Goal: Information Seeking & Learning: Learn about a topic

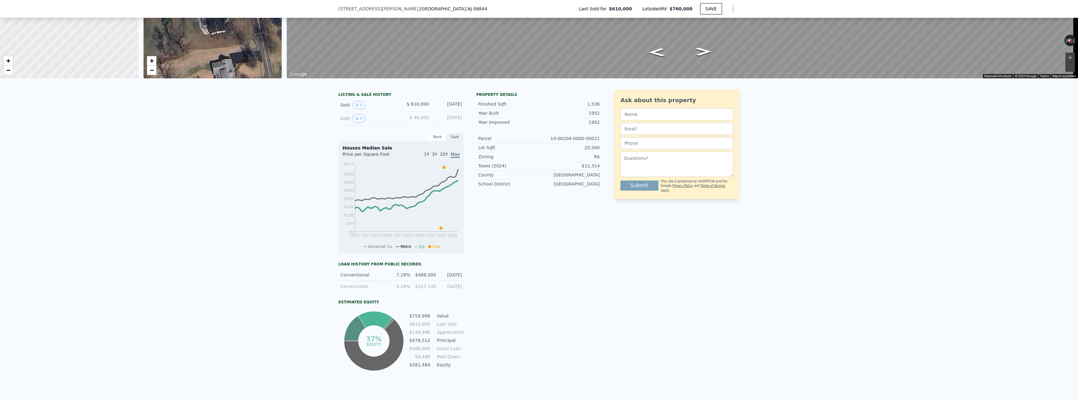
scroll to position [29, 0]
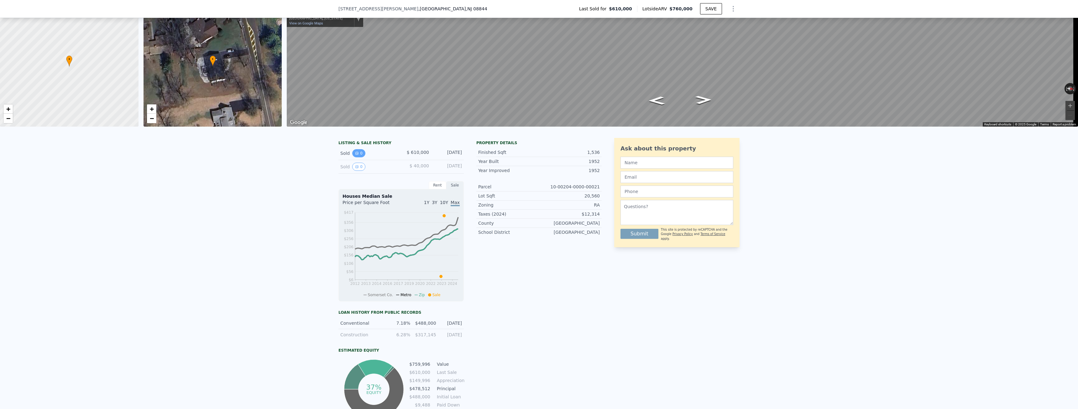
click at [354, 155] on button "0" at bounding box center [358, 153] width 13 height 8
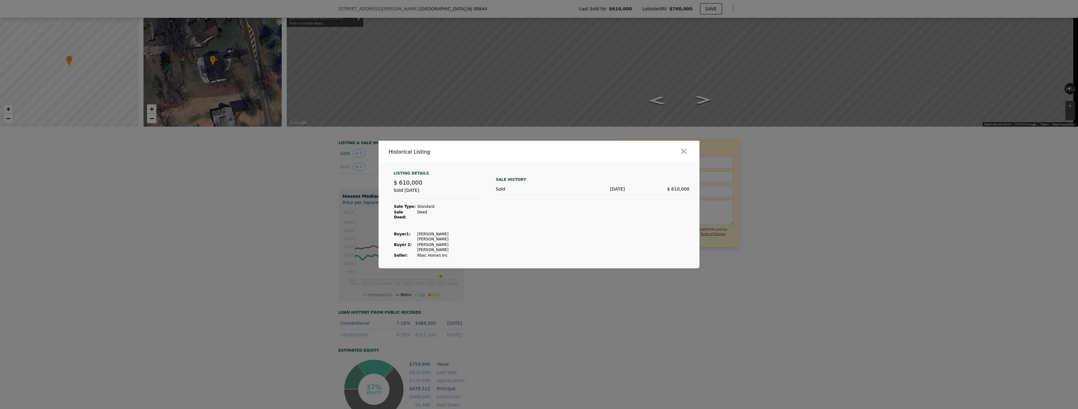
click at [546, 192] on div "Sold" at bounding box center [528, 189] width 65 height 6
click at [683, 156] on icon "button" at bounding box center [683, 151] width 9 height 9
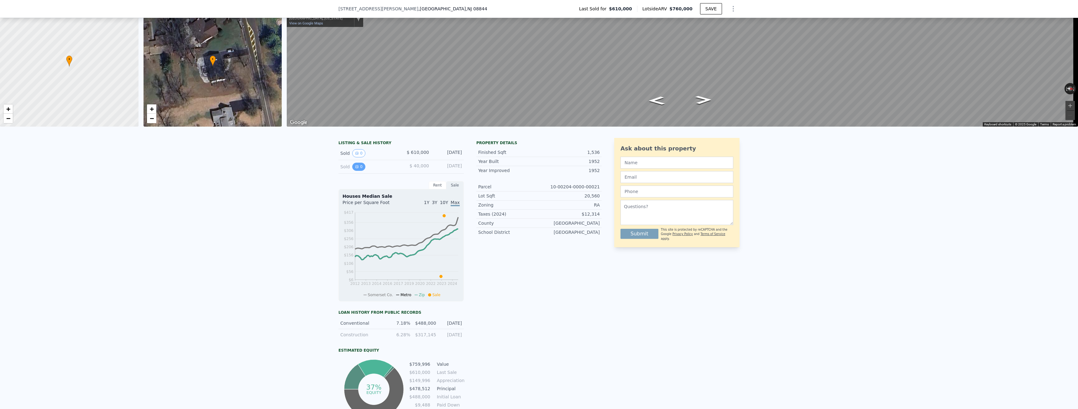
click at [357, 169] on button "0" at bounding box center [358, 167] width 13 height 8
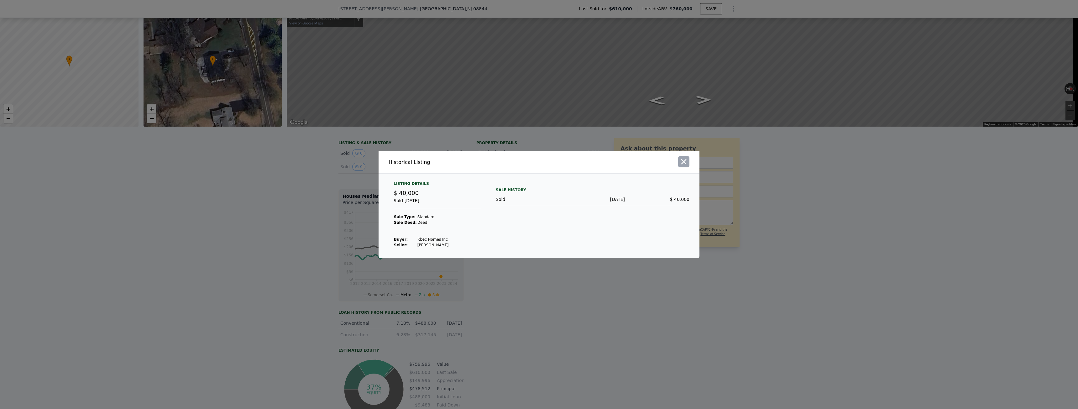
click at [681, 163] on icon "button" at bounding box center [683, 161] width 9 height 9
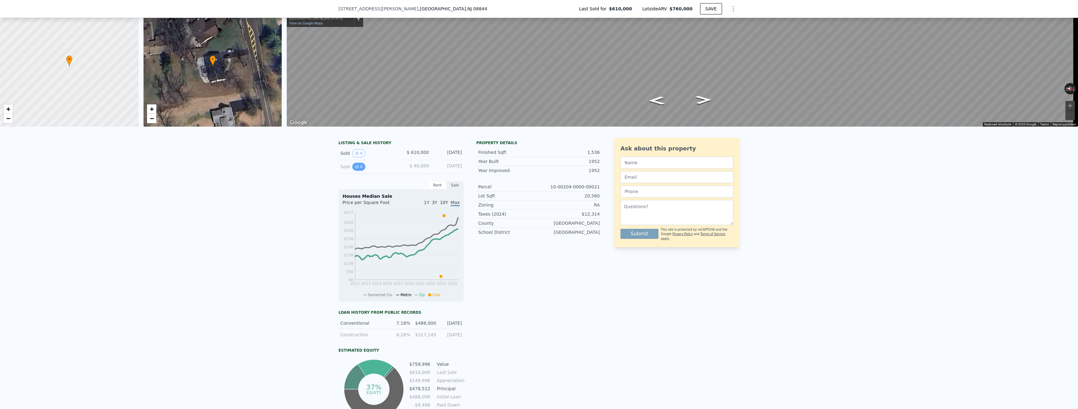
click at [359, 170] on button "0" at bounding box center [358, 167] width 13 height 8
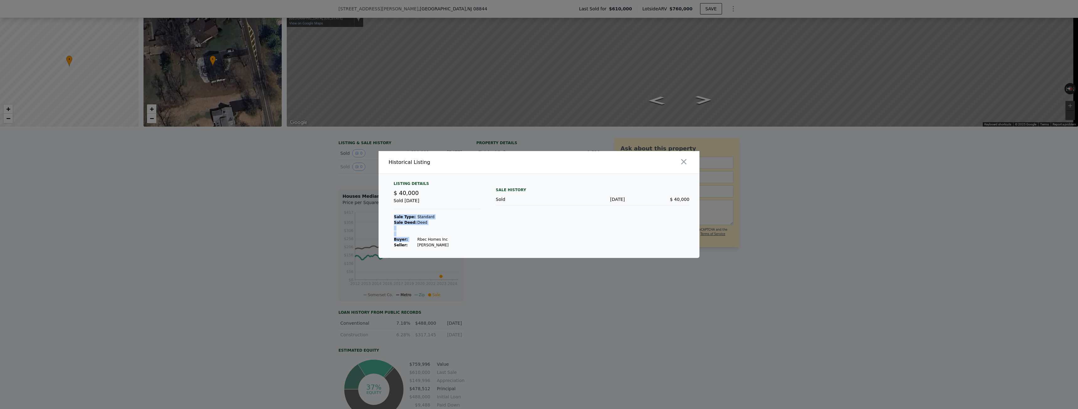
drag, startPoint x: 415, startPoint y: 238, endPoint x: 450, endPoint y: 239, distance: 34.8
click at [450, 239] on div "Listing Details $ 40,000 Sold May 9, 2023 Sale Type: Standard Sale Deed: Deed B…" at bounding box center [436, 214] width 97 height 67
click at [450, 237] on div "Listing Details $ 40,000 Sold May 9, 2023 Sale Type: Standard Sale Deed: Deed B…" at bounding box center [436, 214] width 97 height 67
click at [417, 239] on td "Rbec Homes Inc" at bounding box center [433, 240] width 32 height 6
drag, startPoint x: 410, startPoint y: 238, endPoint x: 421, endPoint y: 237, distance: 11.0
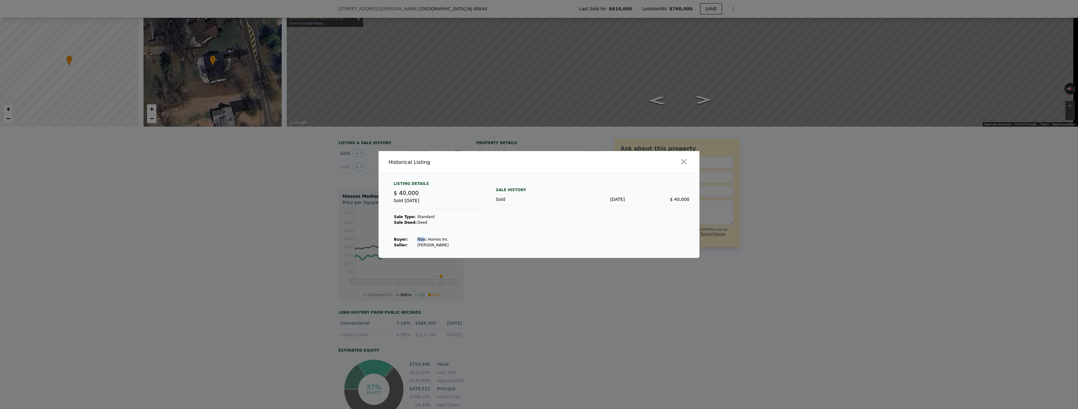
click at [421, 237] on tr "Buyer : Rbec Homes Inc" at bounding box center [421, 240] width 55 height 6
drag, startPoint x: 441, startPoint y: 239, endPoint x: 449, endPoint y: 239, distance: 8.5
click at [449, 239] on div "Listing Details $ 40,000 Sold May 9, 2023 Sale Type: Standard Sale Deed: Deed B…" at bounding box center [436, 214] width 97 height 67
click at [448, 239] on div "Listing Details $ 40,000 Sold May 9, 2023 Sale Type: Standard Sale Deed: Deed B…" at bounding box center [436, 214] width 97 height 67
drag, startPoint x: 439, startPoint y: 239, endPoint x: 414, endPoint y: 236, distance: 25.2
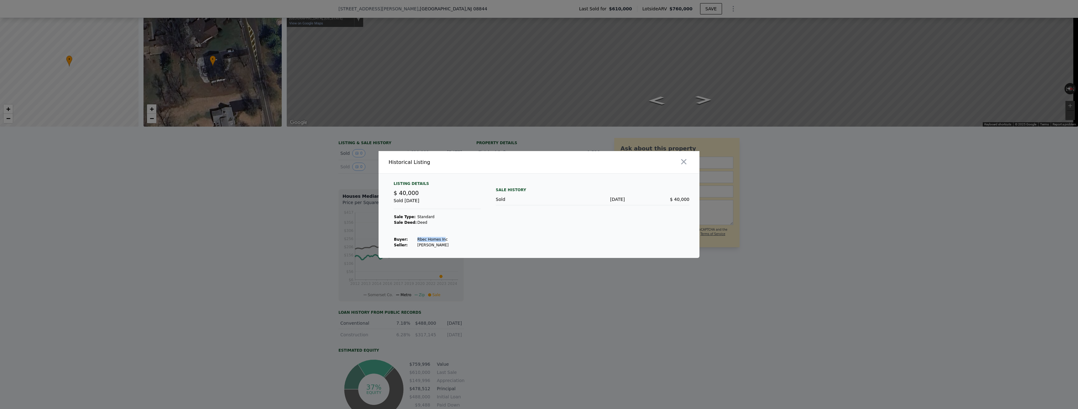
click at [417, 237] on td "Rbec Homes Inc" at bounding box center [433, 240] width 32 height 6
click at [410, 237] on td "Buyer :" at bounding box center [405, 240] width 23 height 6
drag, startPoint x: 413, startPoint y: 238, endPoint x: 446, endPoint y: 238, distance: 32.9
click at [446, 238] on td "Rbec Homes Inc" at bounding box center [433, 240] width 32 height 6
copy td "Rbec Homes Inc"
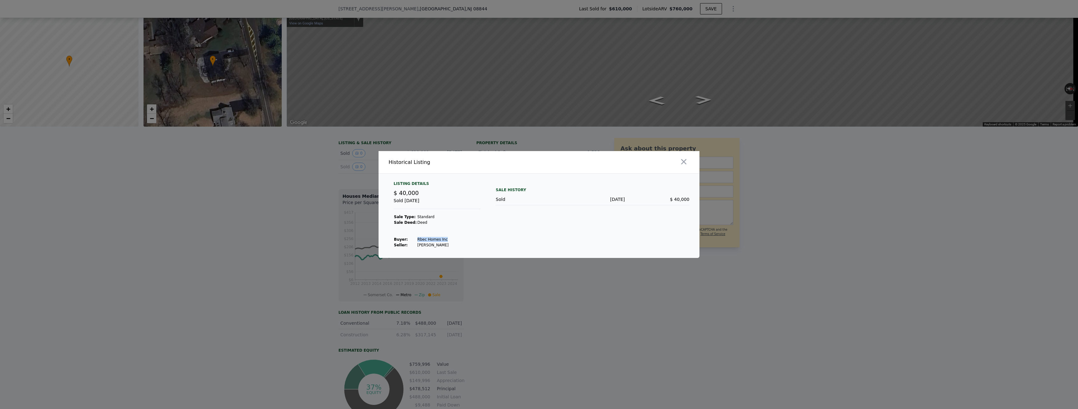
click at [297, 219] on div at bounding box center [539, 204] width 1078 height 409
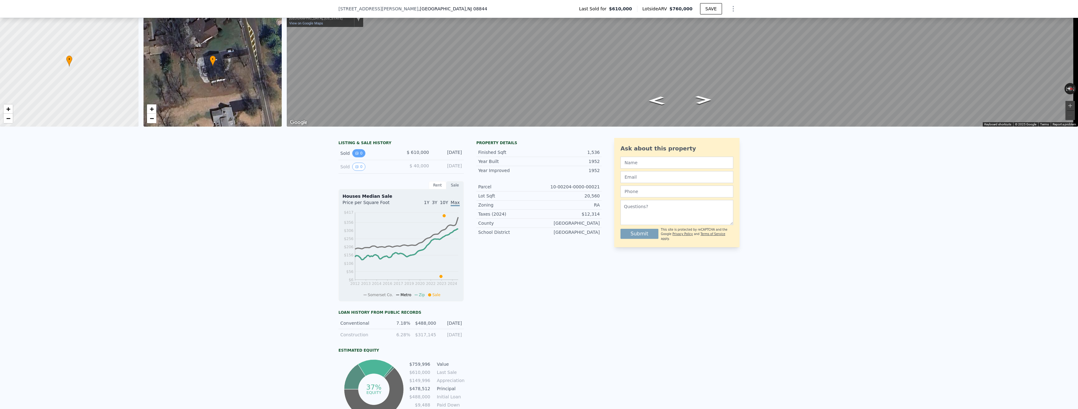
click at [358, 157] on button "0" at bounding box center [358, 153] width 13 height 8
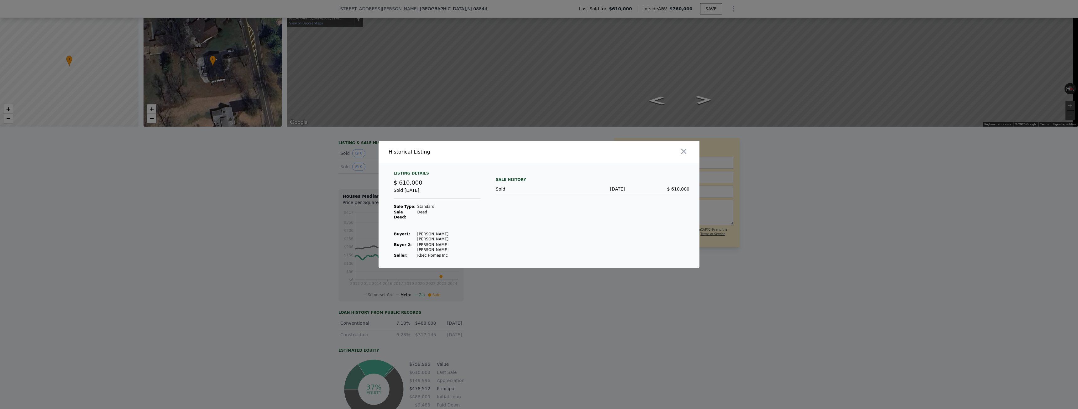
click at [590, 324] on div at bounding box center [539, 204] width 1078 height 409
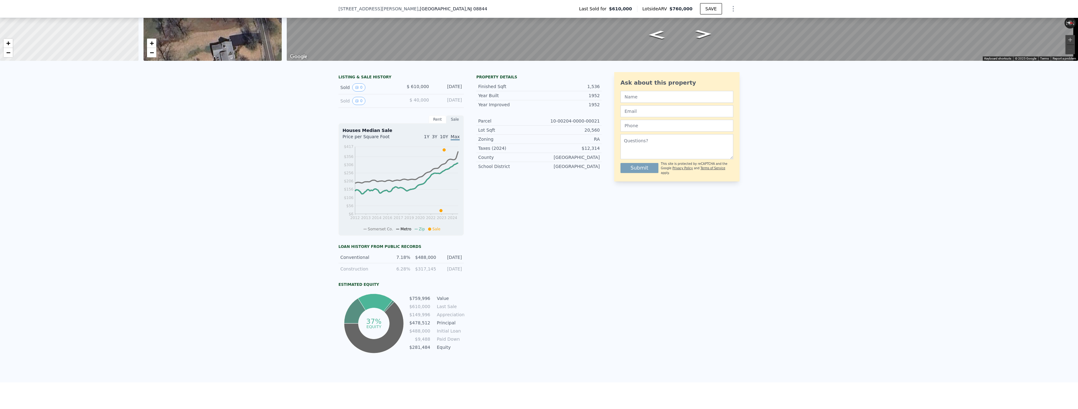
scroll to position [92, 0]
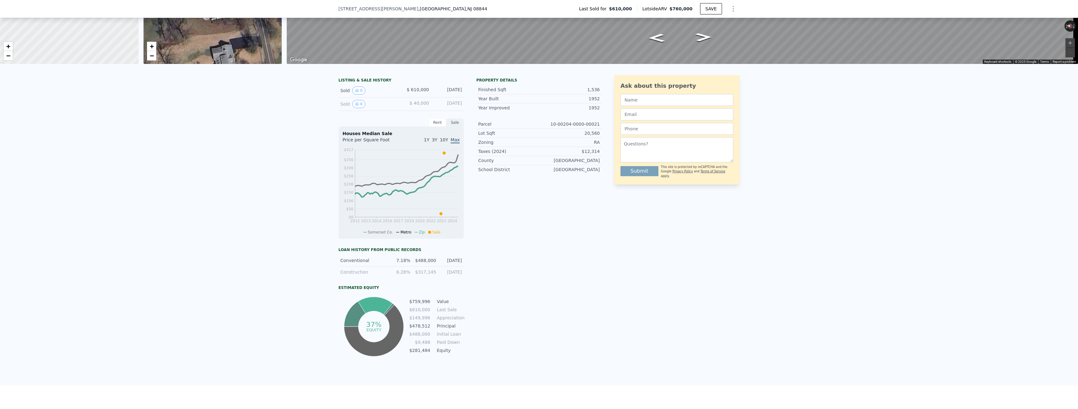
drag, startPoint x: 393, startPoint y: 264, endPoint x: 461, endPoint y: 263, distance: 68.0
click at [461, 263] on div "Conventional 7.18% $488,000 10/10/2023" at bounding box center [400, 261] width 125 height 12
drag, startPoint x: 417, startPoint y: 264, endPoint x: 429, endPoint y: 264, distance: 11.3
click at [429, 263] on div "$488,000" at bounding box center [425, 260] width 22 height 6
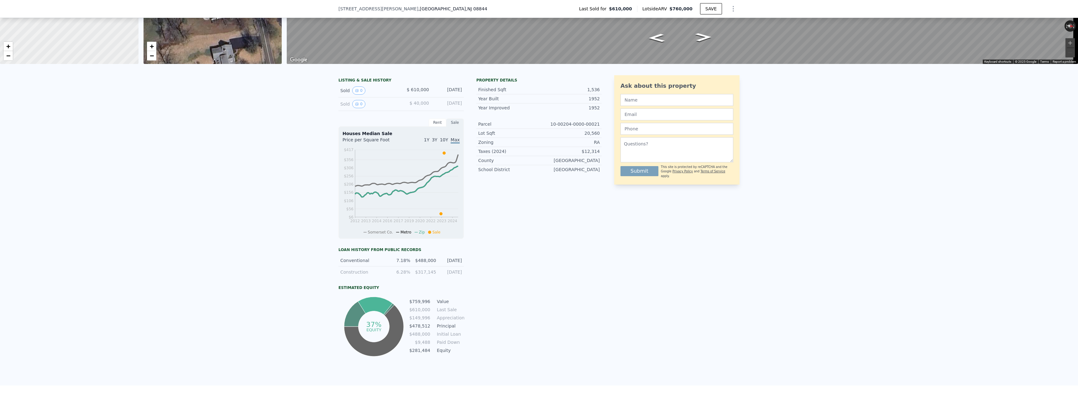
click at [417, 263] on div "$488,000" at bounding box center [425, 260] width 22 height 6
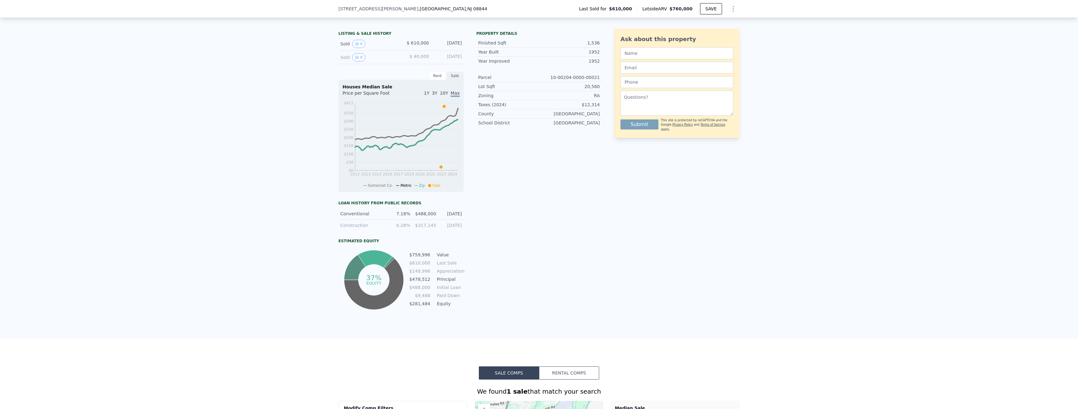
scroll to position [154, 0]
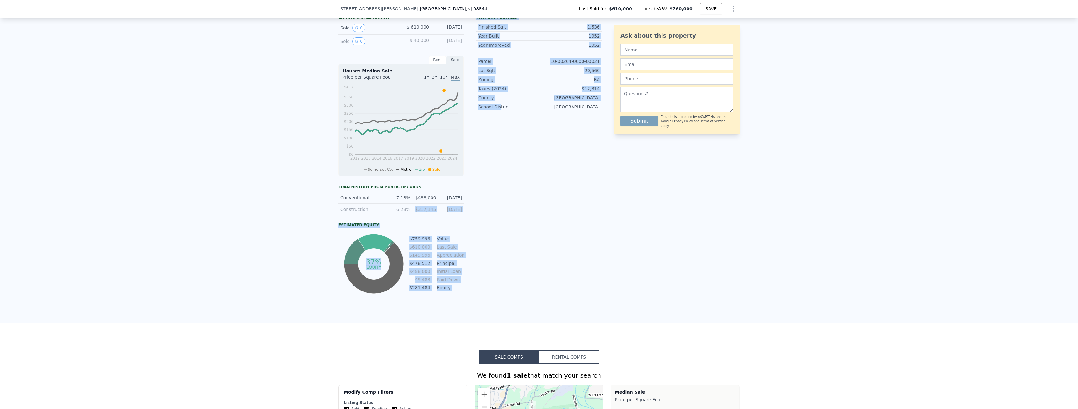
drag, startPoint x: 413, startPoint y: 211, endPoint x: 495, endPoint y: 216, distance: 82.9
click at [495, 216] on div "LISTING & SALE HISTORY Sold 0 $ 610,000 Oct 3, 2023 Sold 0 $ 40,000 May 9, 2023…" at bounding box center [469, 154] width 263 height 283
click at [495, 216] on div "Property details Finished Sqft 1,536 Year Built 1952 Year Improved 1952 Parcel …" at bounding box center [538, 154] width 125 height 283
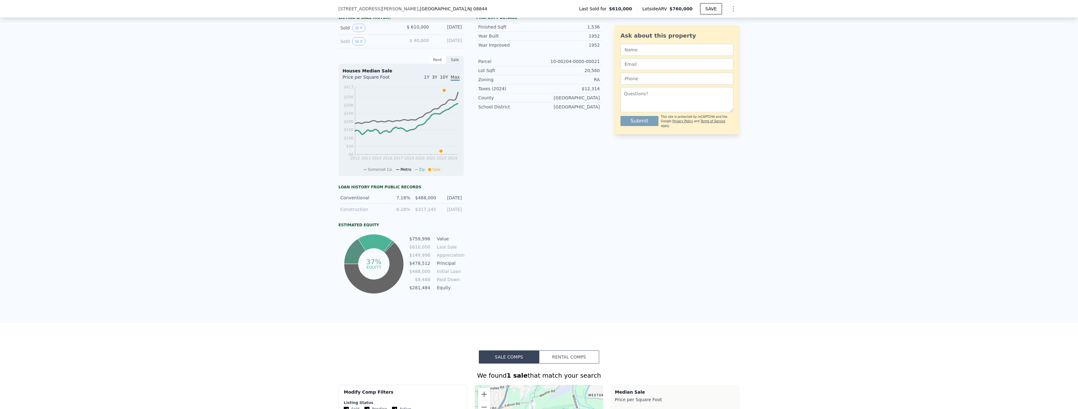
drag, startPoint x: 412, startPoint y: 214, endPoint x: 458, endPoint y: 215, distance: 46.1
click at [458, 215] on div "Construction 6.28% $317,145 [DATE]" at bounding box center [400, 209] width 125 height 11
click at [458, 212] on div "[DATE]" at bounding box center [451, 209] width 22 height 6
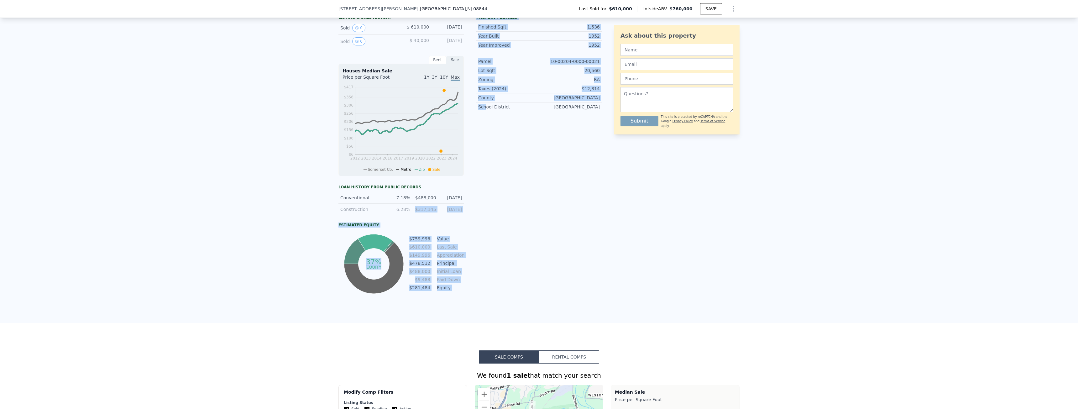
drag, startPoint x: 462, startPoint y: 214, endPoint x: 482, endPoint y: 217, distance: 19.6
click at [482, 217] on div "LISTING & SALE HISTORY Sold 0 $ 610,000 Oct 3, 2023 Sold 0 $ 40,000 May 9, 2023…" at bounding box center [469, 154] width 263 height 283
click at [482, 217] on div "Property details Finished Sqft 1,536 Year Built 1952 Year Improved 1952 Parcel …" at bounding box center [538, 154] width 125 height 283
drag, startPoint x: 481, startPoint y: 219, endPoint x: 374, endPoint y: 202, distance: 108.2
click at [374, 202] on div "LISTING & SALE HISTORY Sold 0 $ 610,000 Oct 3, 2023 Sold 0 $ 40,000 May 9, 2023…" at bounding box center [469, 154] width 263 height 283
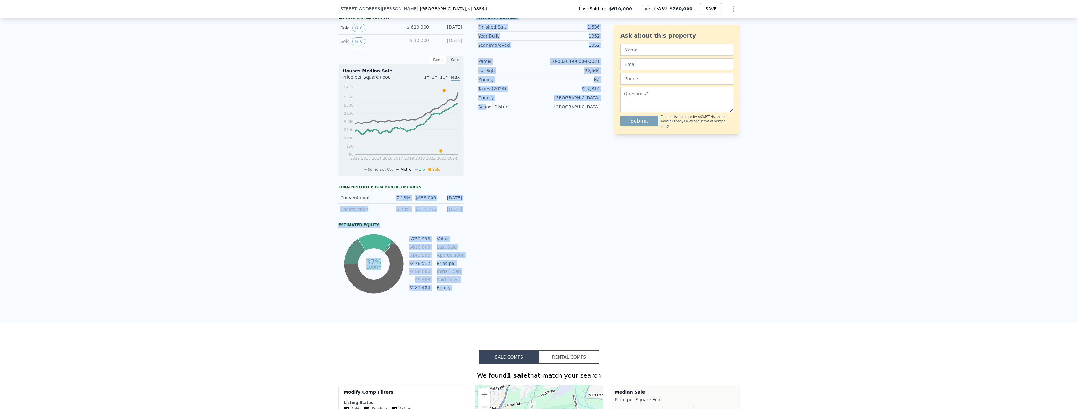
click at [374, 201] on div "Conventional" at bounding box center [362, 198] width 44 height 6
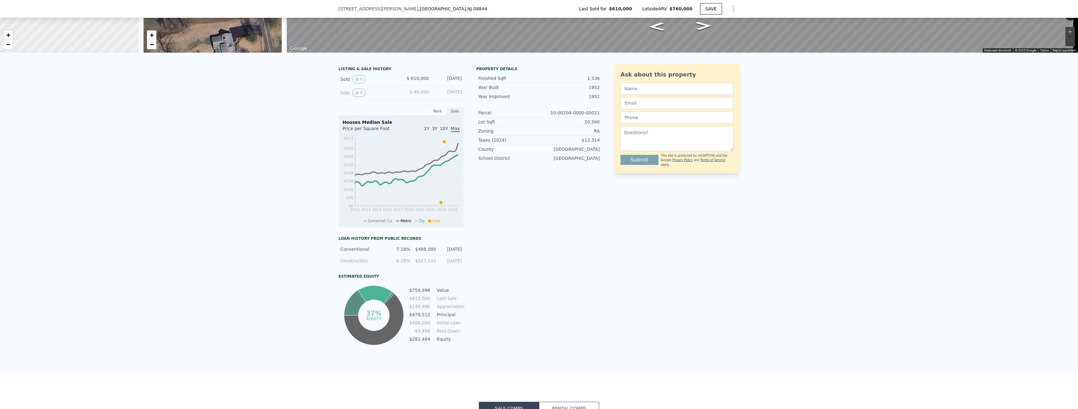
scroll to position [92, 0]
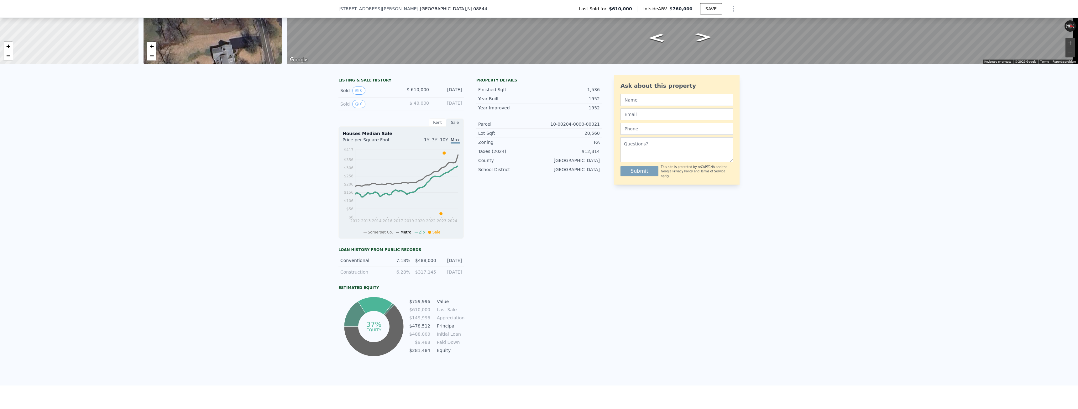
click at [128, 228] on div "LISTING & SALE HISTORY Sold 0 $ 610,000 Oct 3, 2023 Sold 0 $ 40,000 May 9, 2023…" at bounding box center [539, 227] width 1078 height 315
click at [636, 258] on div "Ask about this property Submit This site is protected by reCAPTCHA and the Goog…" at bounding box center [676, 216] width 125 height 283
click at [431, 127] on div "Rent" at bounding box center [438, 122] width 18 height 8
click at [450, 126] on div "Sale" at bounding box center [455, 122] width 18 height 8
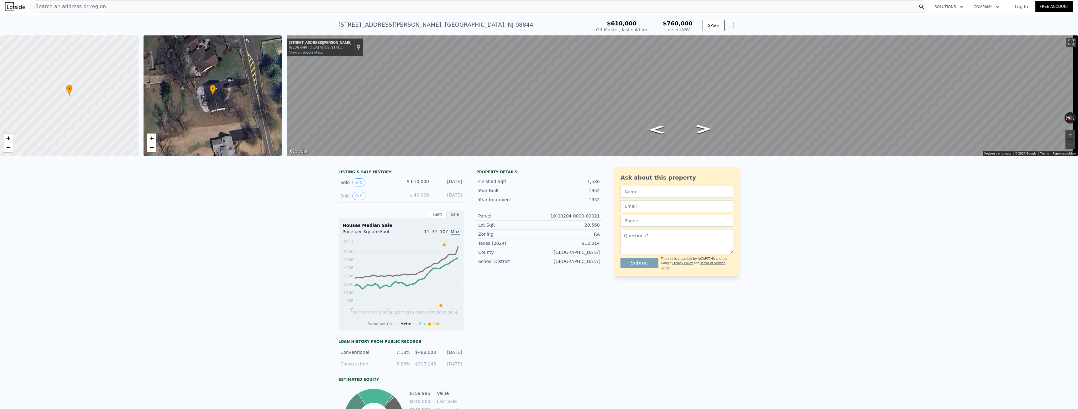
scroll to position [0, 0]
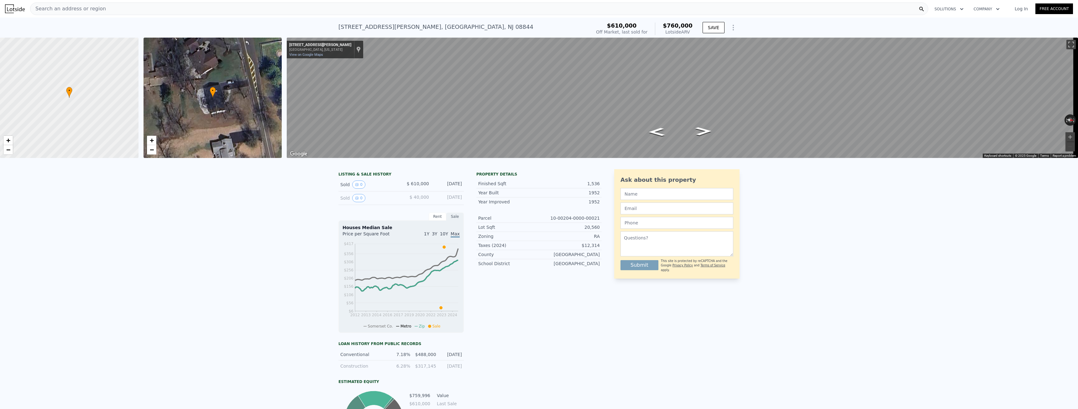
click at [433, 221] on div "Rent" at bounding box center [438, 216] width 18 height 8
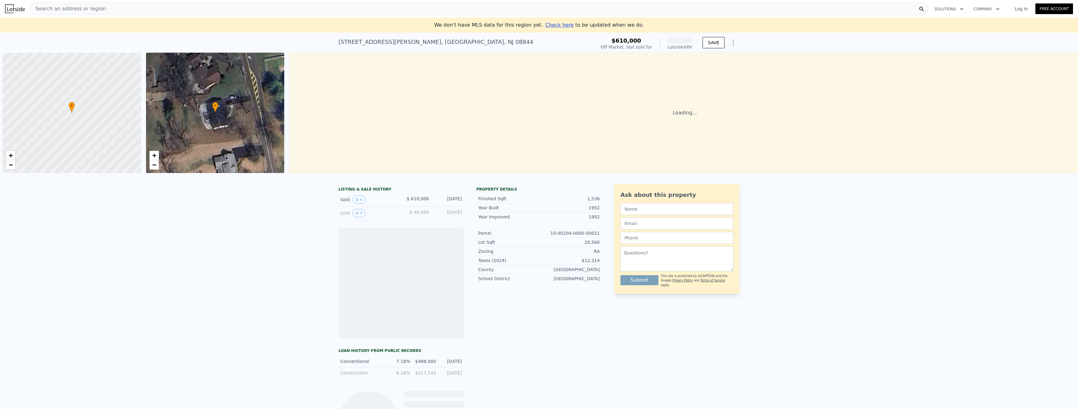
scroll to position [0, 3]
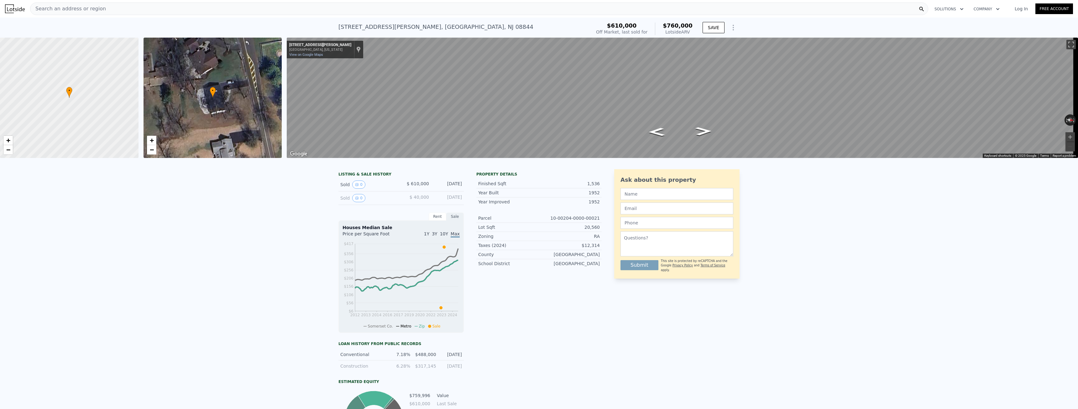
click at [365, 369] on div "Construction" at bounding box center [362, 366] width 44 height 6
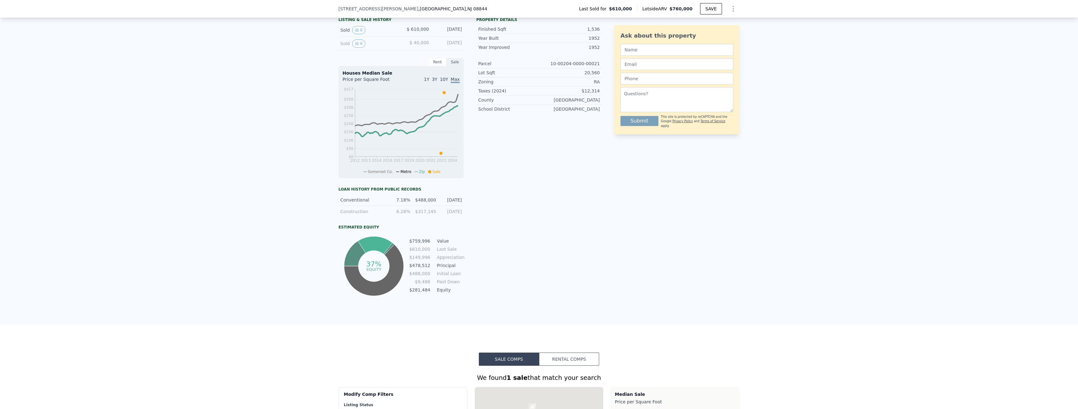
scroll to position [154, 0]
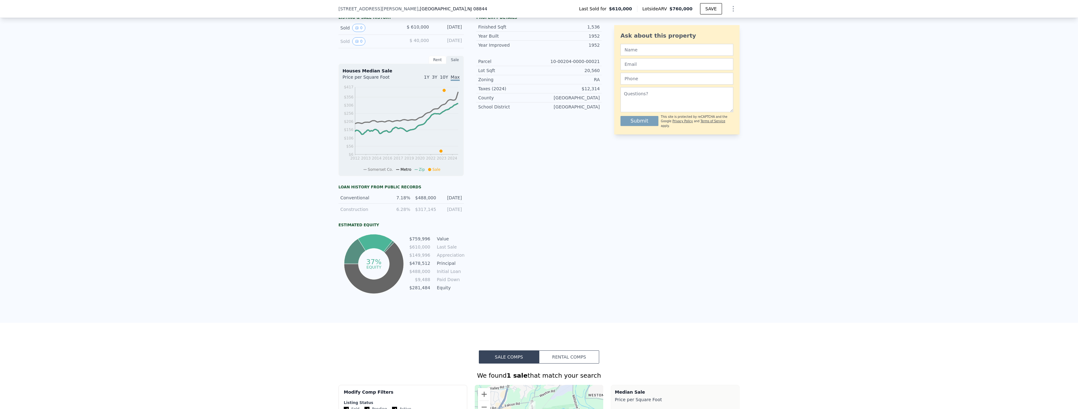
drag, startPoint x: 335, startPoint y: 209, endPoint x: 461, endPoint y: 212, distance: 126.0
click at [461, 212] on div "LISTING & SALE HISTORY Sold 0 $ 610,000 [DATE] Sold 0 $ 40,000 [DATE] Rent Sale…" at bounding box center [539, 165] width 1078 height 315
click at [461, 212] on div "Construction 6.28% $317,145 [DATE]" at bounding box center [400, 209] width 125 height 11
drag, startPoint x: 461, startPoint y: 212, endPoint x: 306, endPoint y: 217, distance: 155.5
click at [306, 217] on div "LISTING & SALE HISTORY Sold 0 $ 610,000 [DATE] Sold 0 $ 40,000 [DATE] Rent Sale…" at bounding box center [539, 165] width 1078 height 315
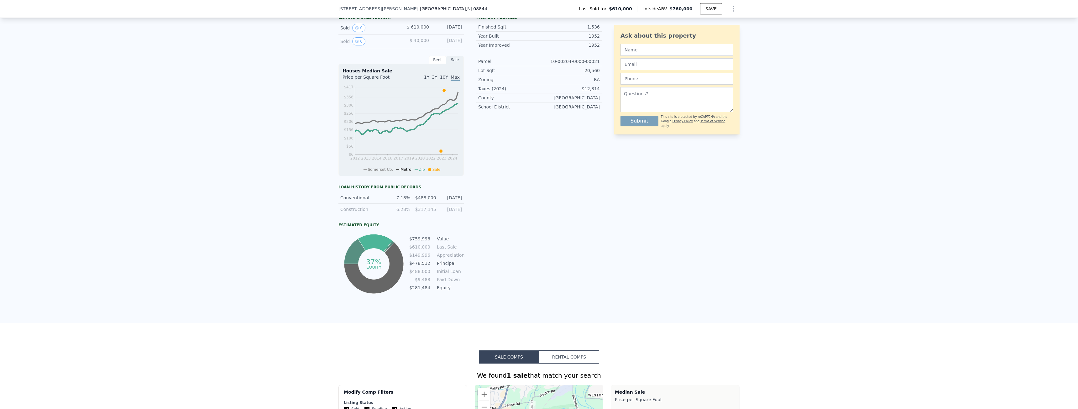
click at [314, 205] on div "LISTING & SALE HISTORY Sold 0 $ 610,000 [DATE] Sold 0 $ 40,000 [DATE] Rent Sale…" at bounding box center [539, 165] width 1078 height 315
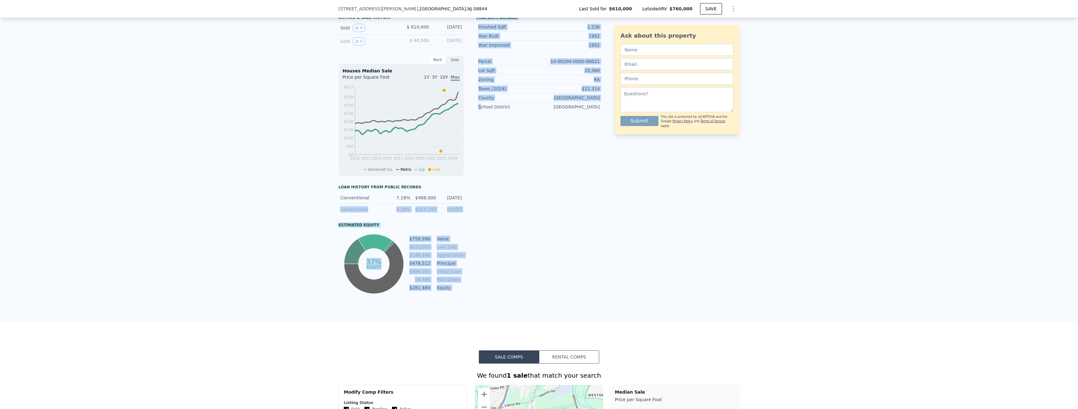
drag, startPoint x: 356, startPoint y: 214, endPoint x: 477, endPoint y: 208, distance: 120.8
click at [477, 208] on div "LISTING & SALE HISTORY Sold 0 $ 610,000 [DATE] Sold 0 $ 40,000 [DATE] Rent Sale…" at bounding box center [469, 154] width 263 height 283
click at [437, 223] on div "Loan history from public records Conventional 7.18% $488,000 [DATE] Constructio…" at bounding box center [400, 240] width 125 height 111
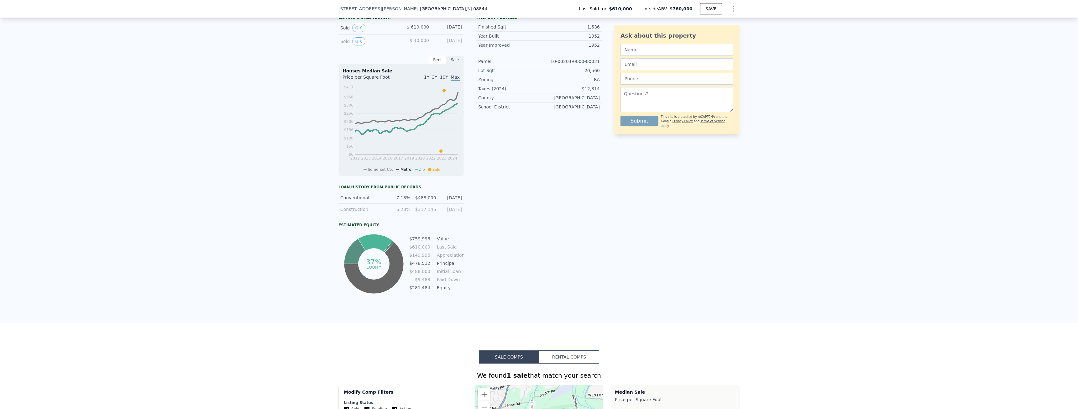
drag, startPoint x: 421, startPoint y: 213, endPoint x: 462, endPoint y: 212, distance: 40.7
click at [462, 212] on div "LISTING & SALE HISTORY Sold 0 $ 610,000 [DATE] Sold 0 $ 40,000 [DATE] Rent Sale…" at bounding box center [469, 154] width 263 height 283
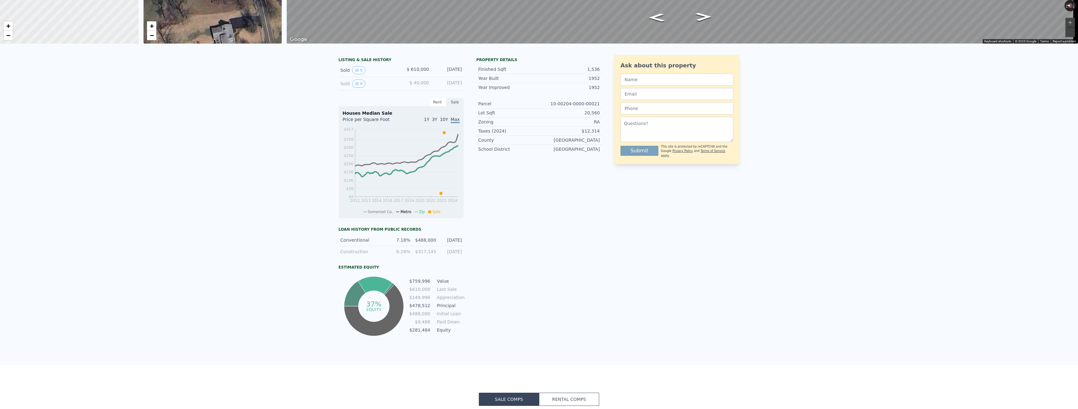
scroll to position [2, 0]
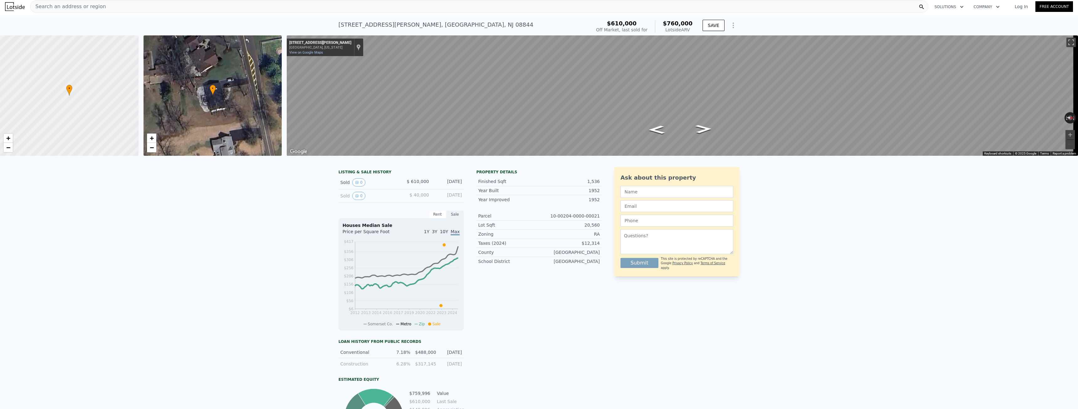
click at [361, 183] on div "Sold 0 $ 610,000 [DATE]" at bounding box center [400, 182] width 125 height 13
drag, startPoint x: 335, startPoint y: 22, endPoint x: 445, endPoint y: 28, distance: 110.8
click at [445, 28] on div "[STREET_ADDRESS][PERSON_NAME] Sold [DATE] for $610k (~ARV $760k ) $610,000 Off …" at bounding box center [539, 25] width 1078 height 20
copy div "[STREET_ADDRESS][PERSON_NAME]"
